Goal: Check status: Check status

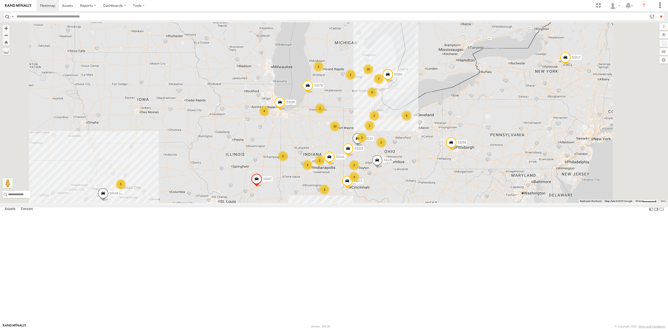
click at [0, 0] on span "Basemaps" at bounding box center [0, 0] width 0 height 0
click at [0, 0] on span "Satellite + Roadmap" at bounding box center [0, 0] width 0 height 0
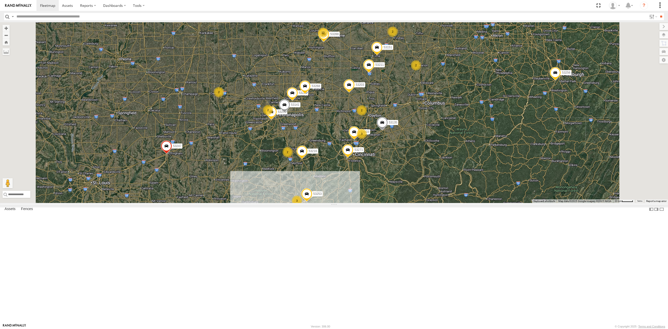
drag, startPoint x: 382, startPoint y: 258, endPoint x: 386, endPoint y: 224, distance: 34.4
click at [386, 203] on div "53271 53216 53272 53230 53247 53151 53222 53103 53250 53203 53135 53256 53221 5…" at bounding box center [334, 112] width 668 height 181
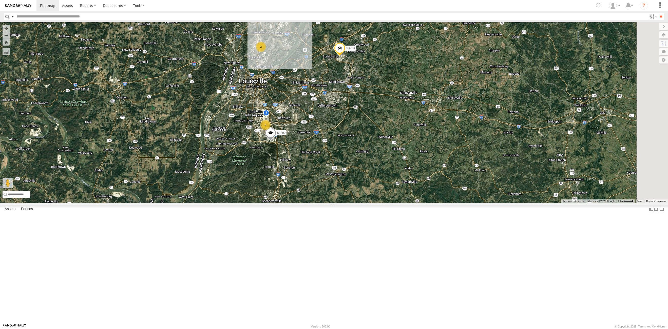
drag, startPoint x: 400, startPoint y: 279, endPoint x: 382, endPoint y: 183, distance: 97.8
click at [382, 183] on div "53271 53216 53272 53230 53247 53151 53222 53103 53250 53203 53135 53256 53221 5…" at bounding box center [334, 112] width 668 height 181
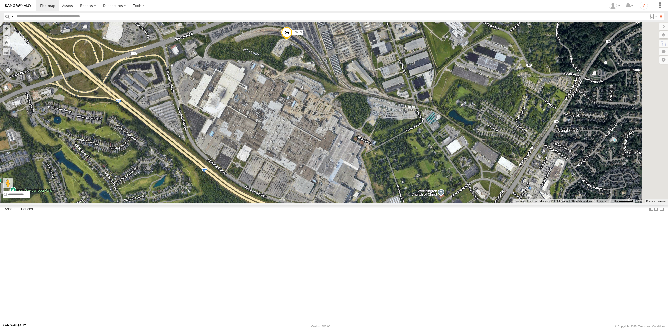
drag, startPoint x: 464, startPoint y: 138, endPoint x: 346, endPoint y: 180, distance: 124.8
click at [346, 180] on div "53271 53216 53272 53230 53247 53151 53222 53103 53250 53203 53135 53256 53221 5…" at bounding box center [334, 112] width 668 height 181
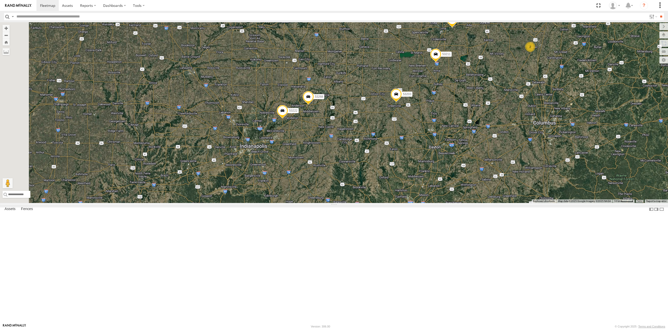
drag, startPoint x: 252, startPoint y: 254, endPoint x: 354, endPoint y: 121, distance: 167.4
click at [354, 121] on div "53271 53272 53230 53247 53151 53203 53256 53291 53217 53278 53254 53211 53281 5…" at bounding box center [334, 112] width 668 height 181
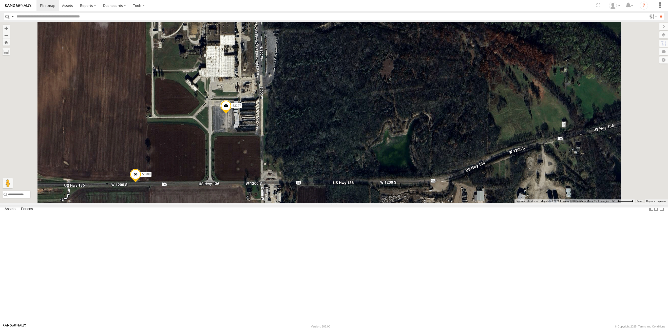
click at [231, 114] on span at bounding box center [225, 107] width 11 height 14
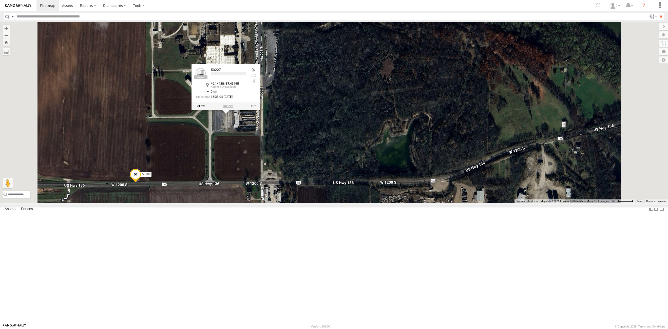
click at [233, 108] on label at bounding box center [228, 107] width 10 height 4
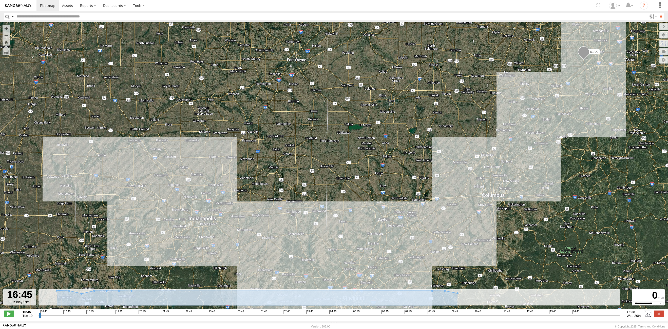
click at [7, 15] on input "button" at bounding box center [7, 16] width 7 height 7
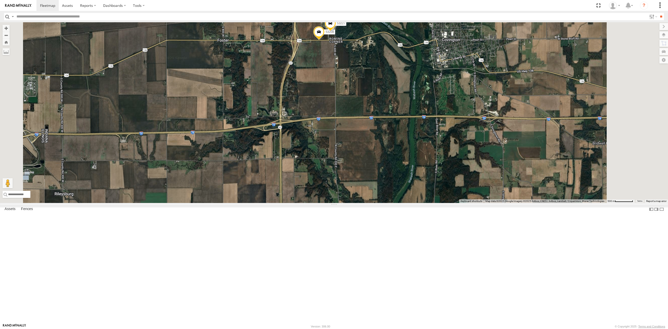
click at [324, 40] on span at bounding box center [318, 33] width 11 height 14
click at [326, 34] on label at bounding box center [321, 33] width 10 height 4
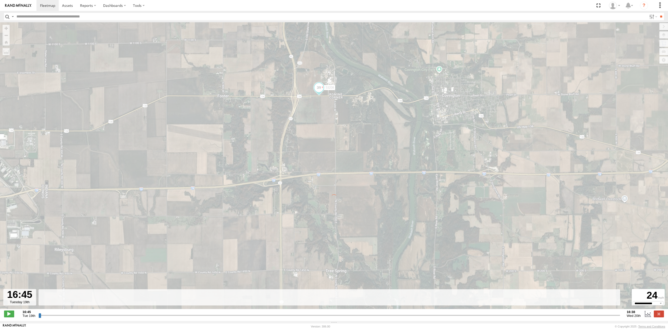
type input "**********"
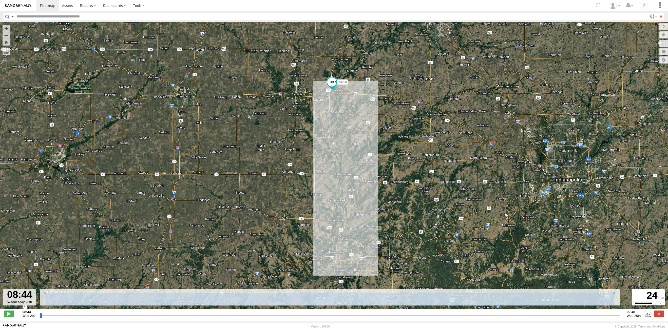
click at [7, 16] on input "button" at bounding box center [7, 16] width 7 height 7
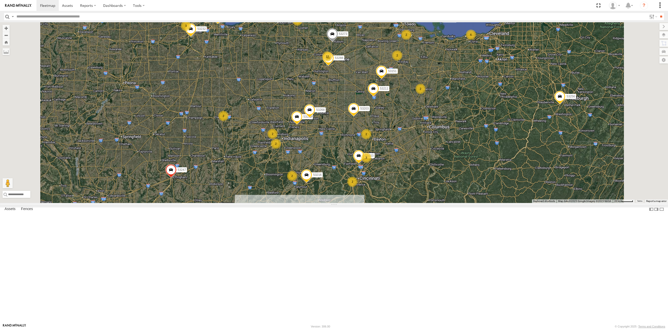
drag, startPoint x: 308, startPoint y: 278, endPoint x: 294, endPoint y: 229, distance: 50.6
click at [294, 203] on div "53230 53247 53151 53222 53103 53203 53268 53273 53211 53288 53232 6 12 7 2 25 5…" at bounding box center [334, 112] width 668 height 181
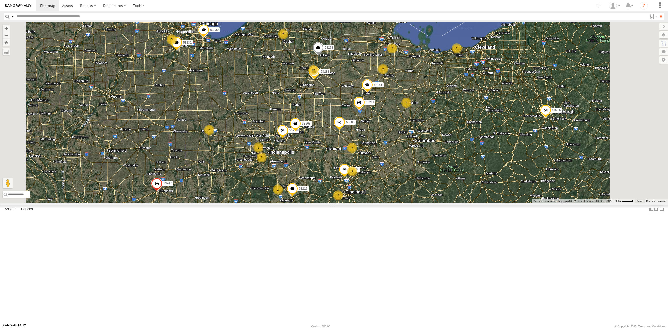
drag, startPoint x: 296, startPoint y: 139, endPoint x: 281, endPoint y: 154, distance: 20.8
click at [281, 154] on div "53230 53247 53151 53222 53103 53203 53268 53273 53211 53288 53232 6 12 7 2 25 5…" at bounding box center [334, 112] width 668 height 181
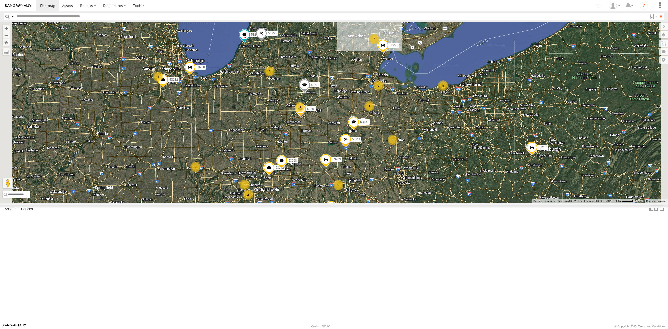
drag, startPoint x: 392, startPoint y: 66, endPoint x: 379, endPoint y: 104, distance: 40.1
click at [379, 104] on div "53230 53247 53151 53222 53103 53203 53268 53273 53211 53288 53232 6 12 7 2 25 5…" at bounding box center [334, 112] width 668 height 181
